Goal: Register for event/course

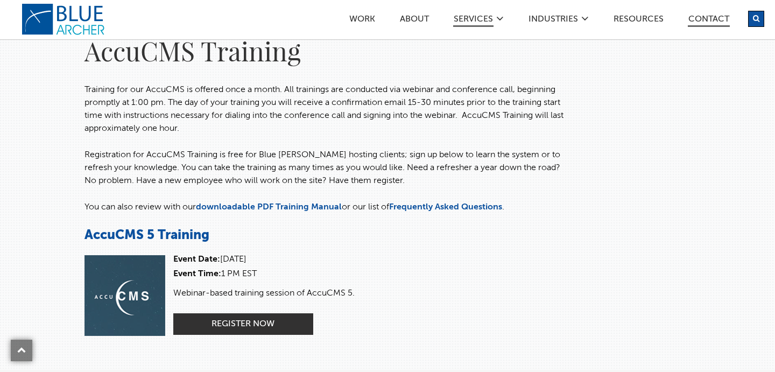
scroll to position [159, 0]
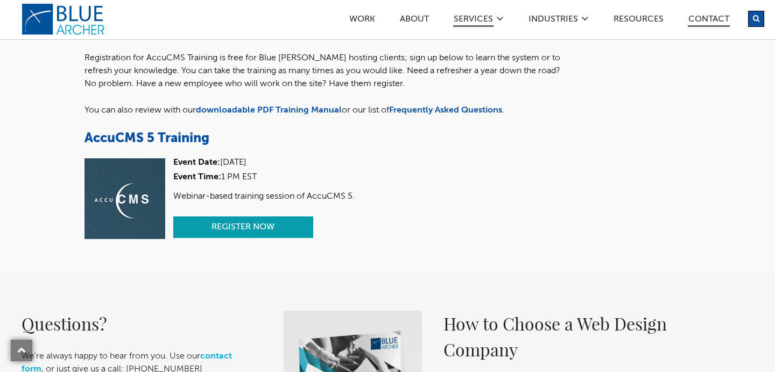
click at [270, 219] on link "Register Now" at bounding box center [243, 227] width 140 height 22
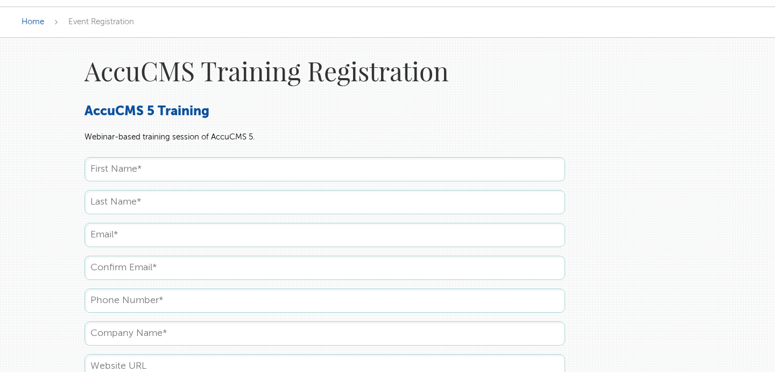
scroll to position [43, 0]
click at [263, 174] on input "text" at bounding box center [325, 168] width 481 height 24
type input "Danny"
type input "Simboro"
type input "simborodanny@gmail.com"
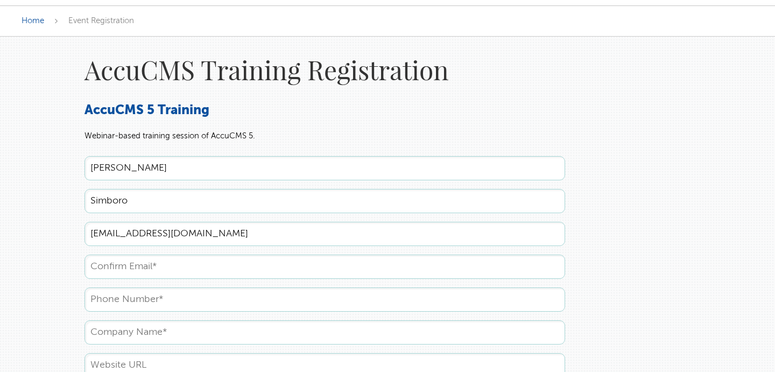
type input "simborodanny@gmail.com"
type input "4125469198"
click at [374, 223] on input "simborodanny@gmail.com" at bounding box center [325, 234] width 481 height 24
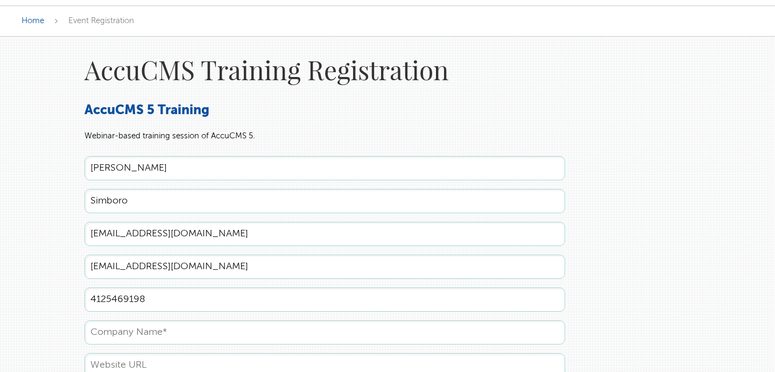
type input "n"
type input "o"
type input "info@axiompgh.com"
click at [361, 261] on input "simborodanny@gmail.com" at bounding box center [325, 267] width 481 height 24
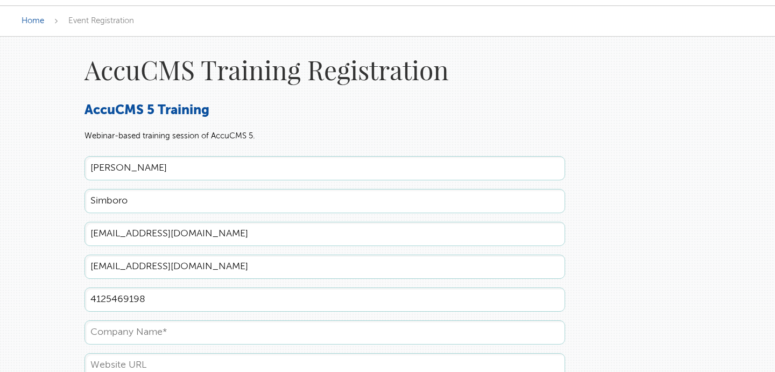
click at [361, 261] on input "simborodanny@gmail.com" at bounding box center [325, 267] width 481 height 24
type input "info@axiompgh.com"
click at [314, 311] on form "Danny Simboro info@axiompgh.com info@axiompgh.com 4125469198 Register" at bounding box center [325, 281] width 481 height 251
click at [313, 305] on input "4125469198" at bounding box center [325, 299] width 481 height 24
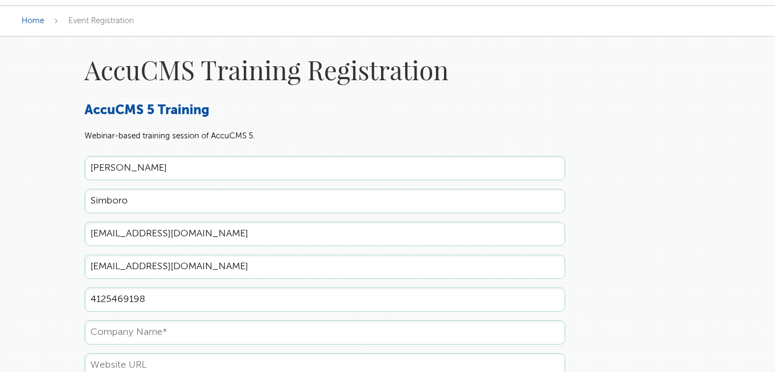
click at [313, 305] on input "4125469198" at bounding box center [325, 299] width 481 height 24
type input "4122922382"
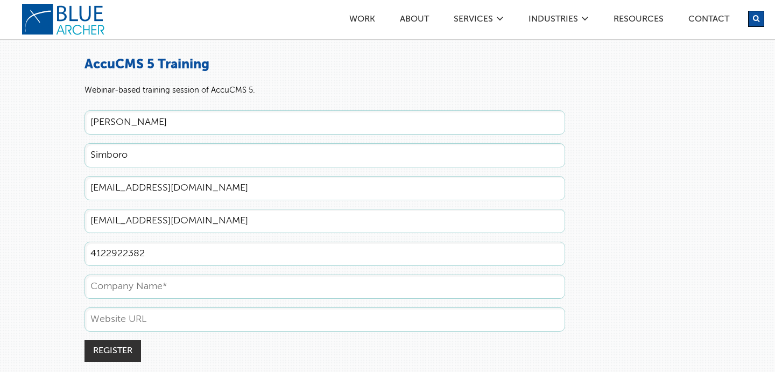
scroll to position [158, 0]
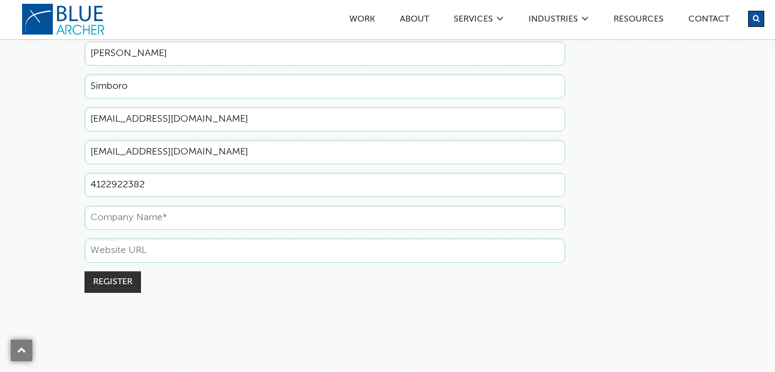
click at [195, 227] on input "text" at bounding box center [325, 218] width 481 height 24
type input "Axiom Advancement Corporation"
click at [270, 242] on input "text" at bounding box center [325, 250] width 481 height 24
paste input "https://www.axiompgh.com/"
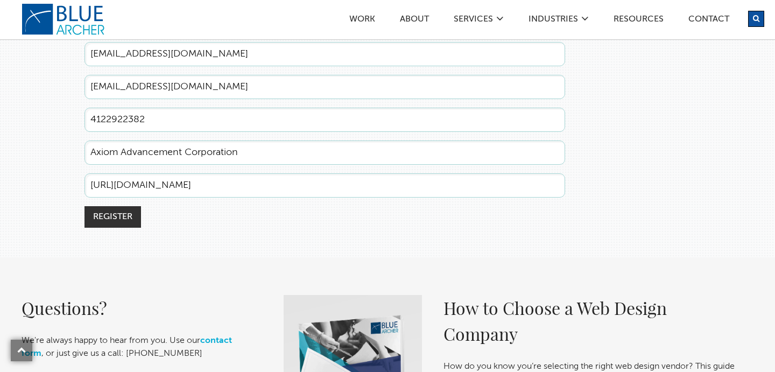
scroll to position [287, 0]
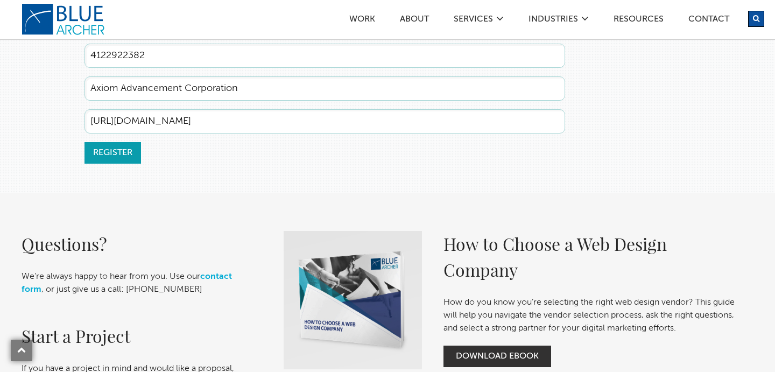
type input "https://www.axiompgh.com/"
click at [106, 156] on input "Register" at bounding box center [113, 153] width 57 height 22
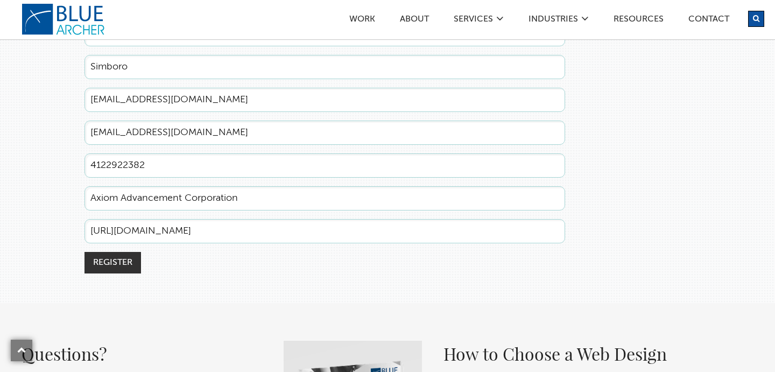
scroll to position [129, 0]
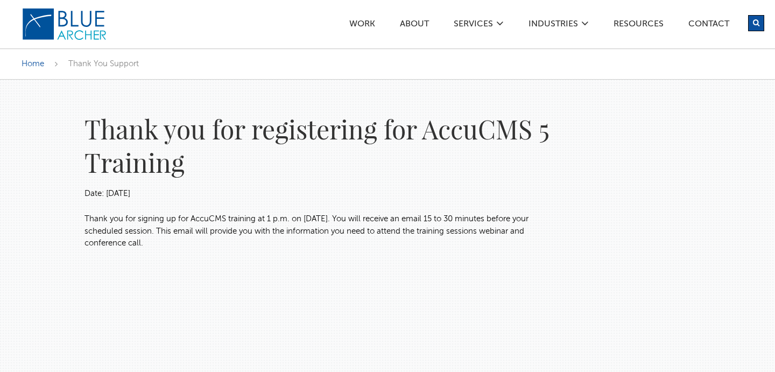
click at [101, 65] on span "Thank You Support" at bounding box center [103, 64] width 71 height 8
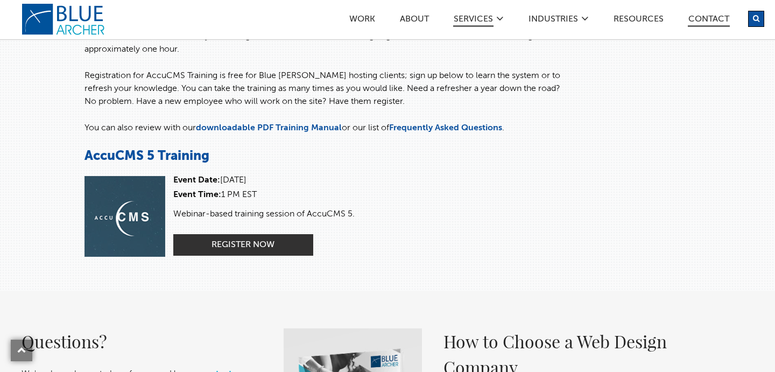
scroll to position [139, 0]
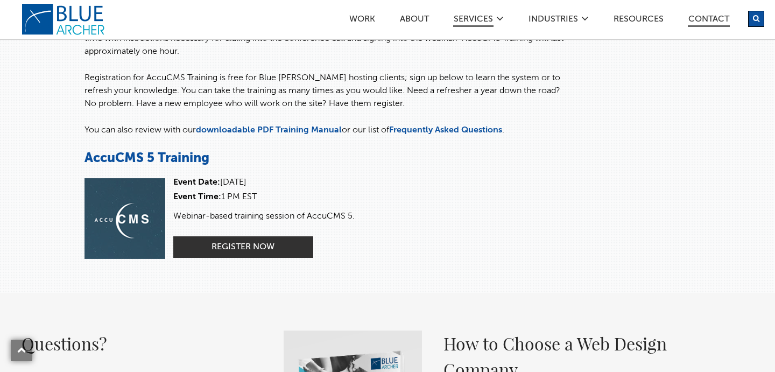
click at [339, 167] on h3 "AccuCMS 5 Training" at bounding box center [325, 158] width 481 height 17
